Goal: Transaction & Acquisition: Purchase product/service

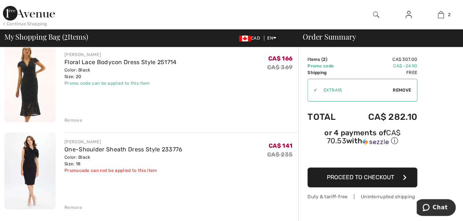
scroll to position [73, 0]
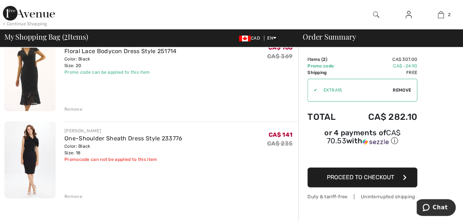
click at [68, 195] on div "Remove" at bounding box center [73, 196] width 18 height 7
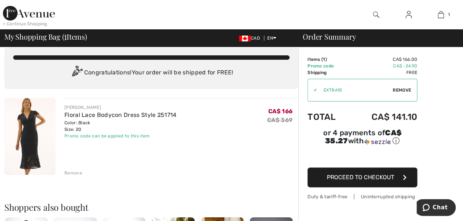
scroll to position [0, 0]
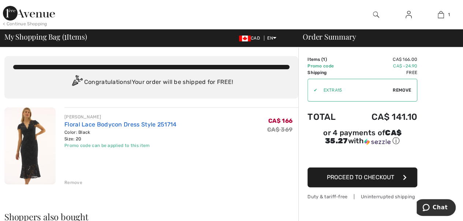
click at [76, 124] on link "Floral Lace Bodycon Dress Style 251714" at bounding box center [120, 124] width 112 height 7
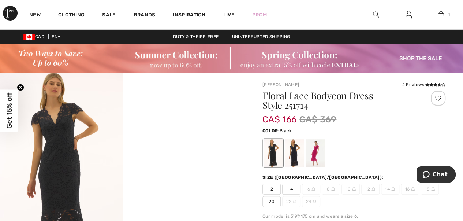
click at [277, 153] on div at bounding box center [273, 152] width 19 height 27
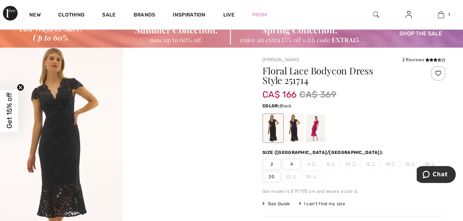
scroll to position [37, 0]
